Goal: Information Seeking & Learning: Learn about a topic

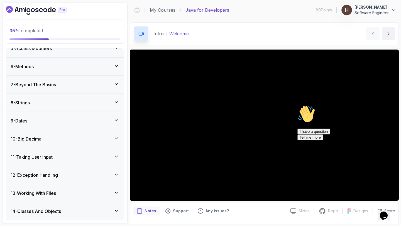
scroll to position [142, 0]
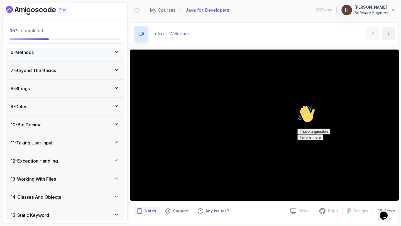
click at [59, 111] on div "9 - Dates" at bounding box center [65, 107] width 118 height 18
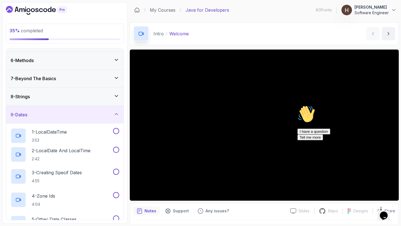
scroll to position [96, 0]
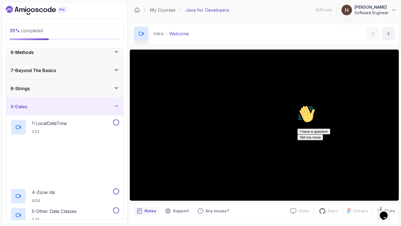
click at [57, 91] on div "8 - Strings" at bounding box center [65, 88] width 109 height 7
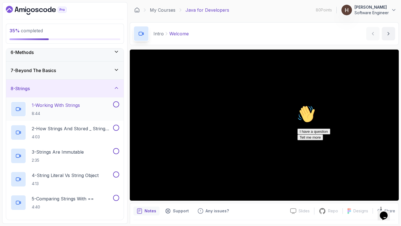
click at [50, 104] on p "1 - Working With Strings" at bounding box center [56, 105] width 48 height 7
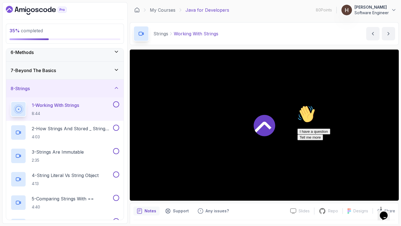
click at [62, 74] on div "7 - Beyond The Basics" at bounding box center [65, 70] width 109 height 7
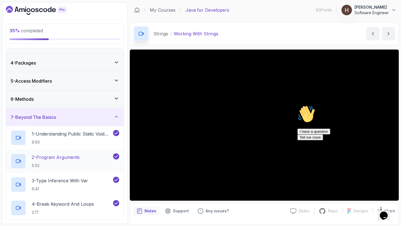
scroll to position [44, 0]
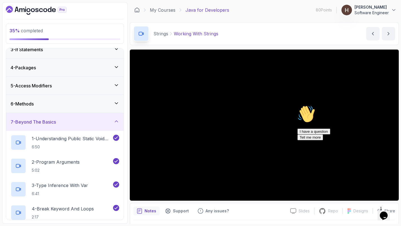
click at [63, 102] on div "6 - Methods" at bounding box center [65, 104] width 109 height 7
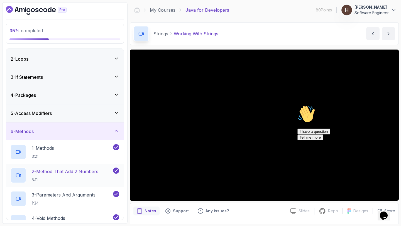
scroll to position [13, 0]
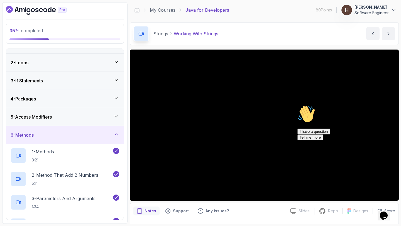
click at [64, 118] on div "5 - Access Modifiers" at bounding box center [65, 117] width 109 height 7
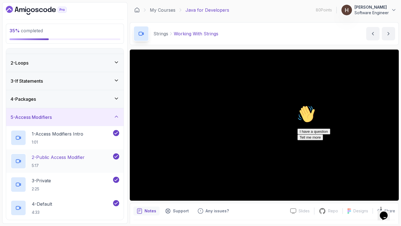
scroll to position [9, 0]
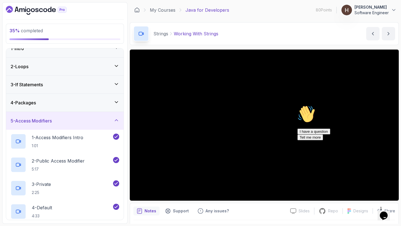
click at [65, 105] on div "4 - Packages" at bounding box center [65, 103] width 109 height 7
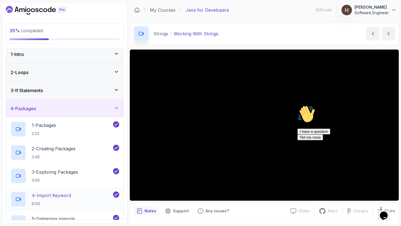
scroll to position [0, 0]
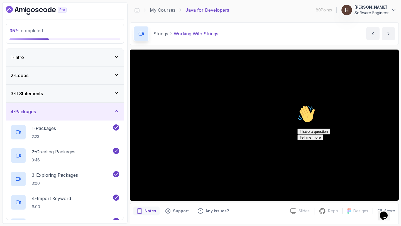
click at [68, 114] on div "4 - Packages" at bounding box center [65, 111] width 109 height 7
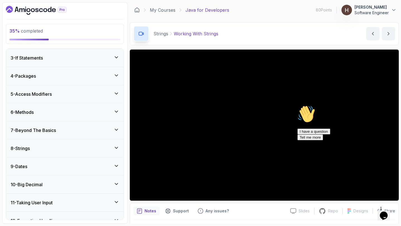
scroll to position [93, 0]
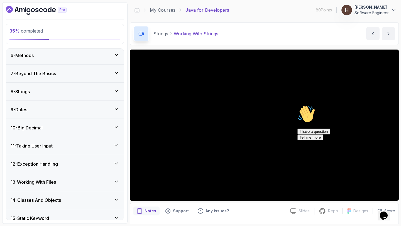
click at [54, 95] on div "8 - Strings" at bounding box center [65, 91] width 109 height 7
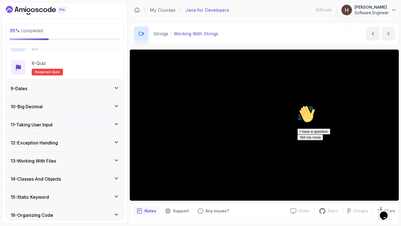
scroll to position [298, 0]
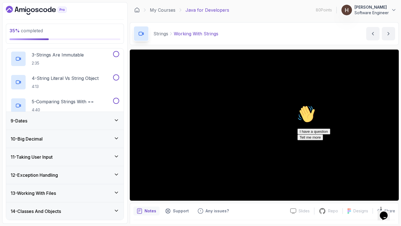
scroll to position [172, 0]
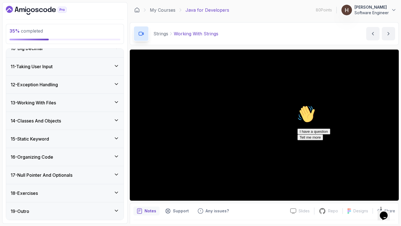
click at [298, 105] on icon "Chat attention grabber" at bounding box center [298, 105] width 0 height 0
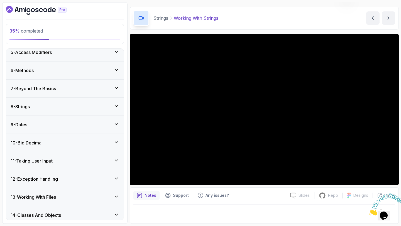
scroll to position [73, 0]
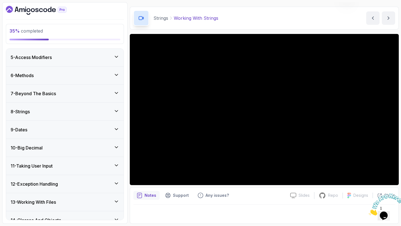
click at [55, 117] on div "8 - Strings" at bounding box center [65, 112] width 118 height 18
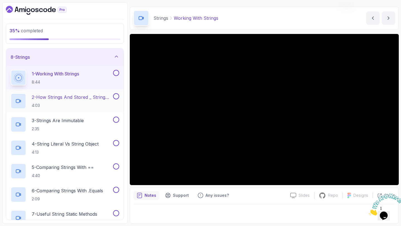
scroll to position [125, 0]
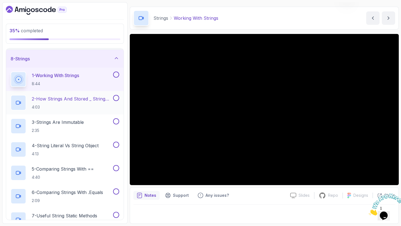
click at [6, 50] on button "8 - Strings" at bounding box center [65, 59] width 118 height 18
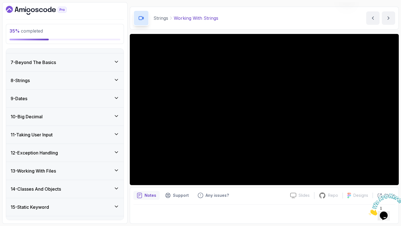
scroll to position [98, 0]
